Goal: Task Accomplishment & Management: Manage account settings

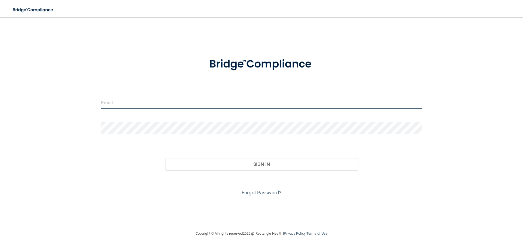
click at [116, 101] on input "email" at bounding box center [261, 102] width 321 height 12
type input "[EMAIL_ADDRESS][DOMAIN_NAME]"
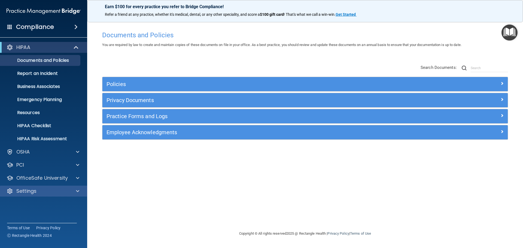
click at [72, 195] on div "Settings" at bounding box center [43, 191] width 87 height 11
click at [51, 192] on div "Settings" at bounding box center [36, 191] width 68 height 7
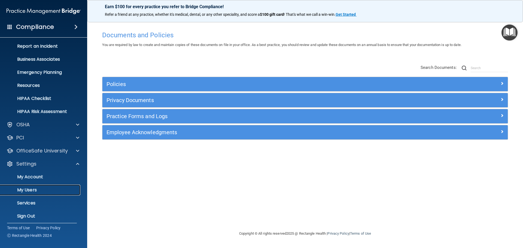
click at [34, 187] on p "My Users" at bounding box center [41, 189] width 74 height 5
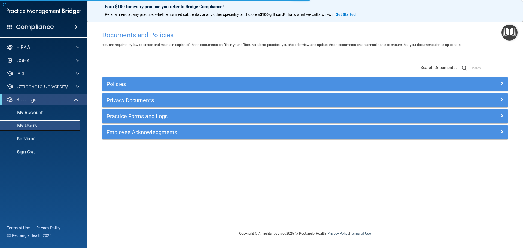
select select "20"
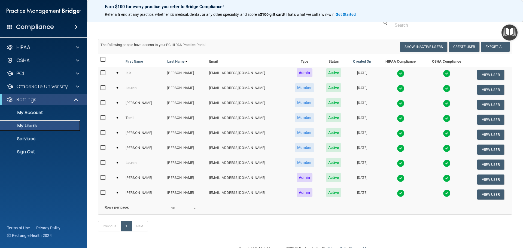
scroll to position [38, 0]
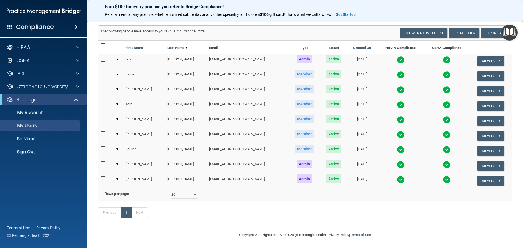
click at [443, 131] on img at bounding box center [447, 135] width 8 height 8
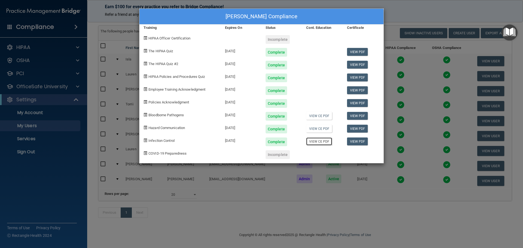
click at [316, 141] on link "View CE PDF" at bounding box center [319, 142] width 26 height 8
click at [393, 11] on div "[PERSON_NAME] Compliance Training Expires On Status Cont. Education Certificate…" at bounding box center [261, 124] width 523 height 248
